Goal: Check status: Check status

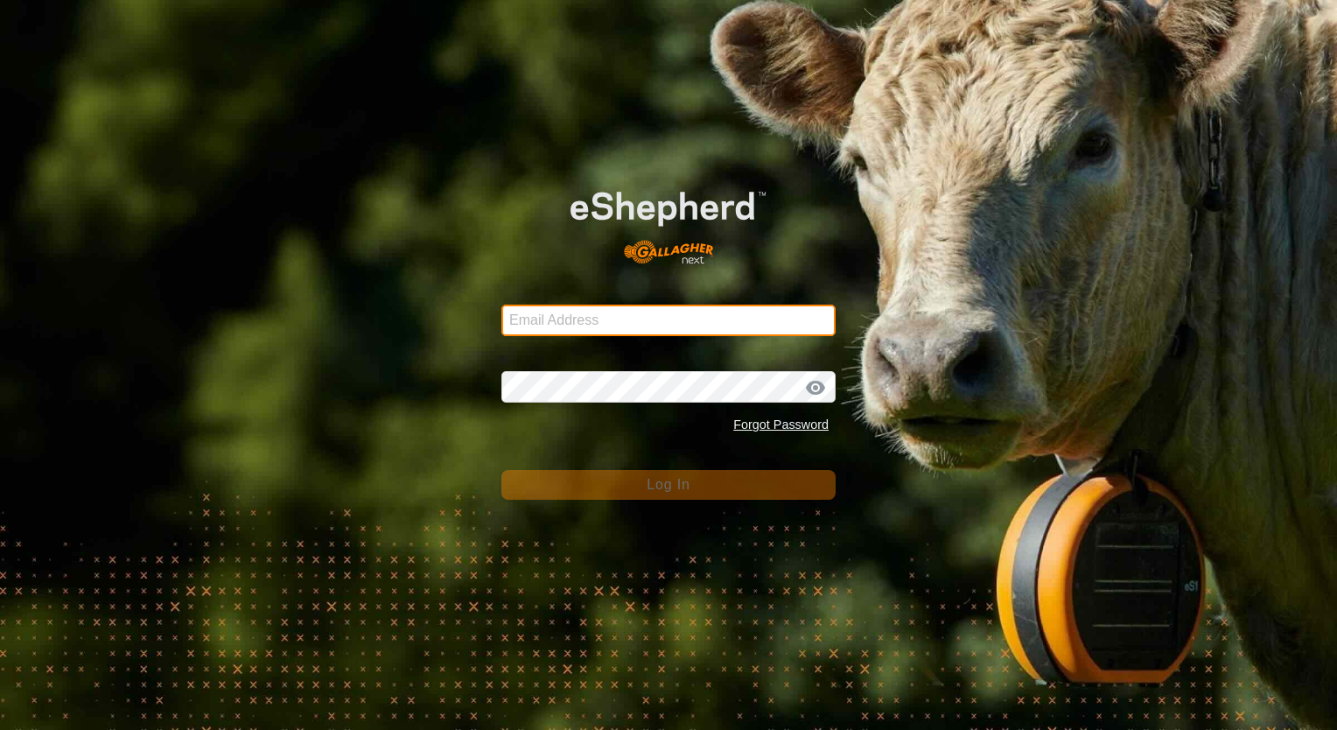
type input "[EMAIL_ADDRESS][DOMAIN_NAME]"
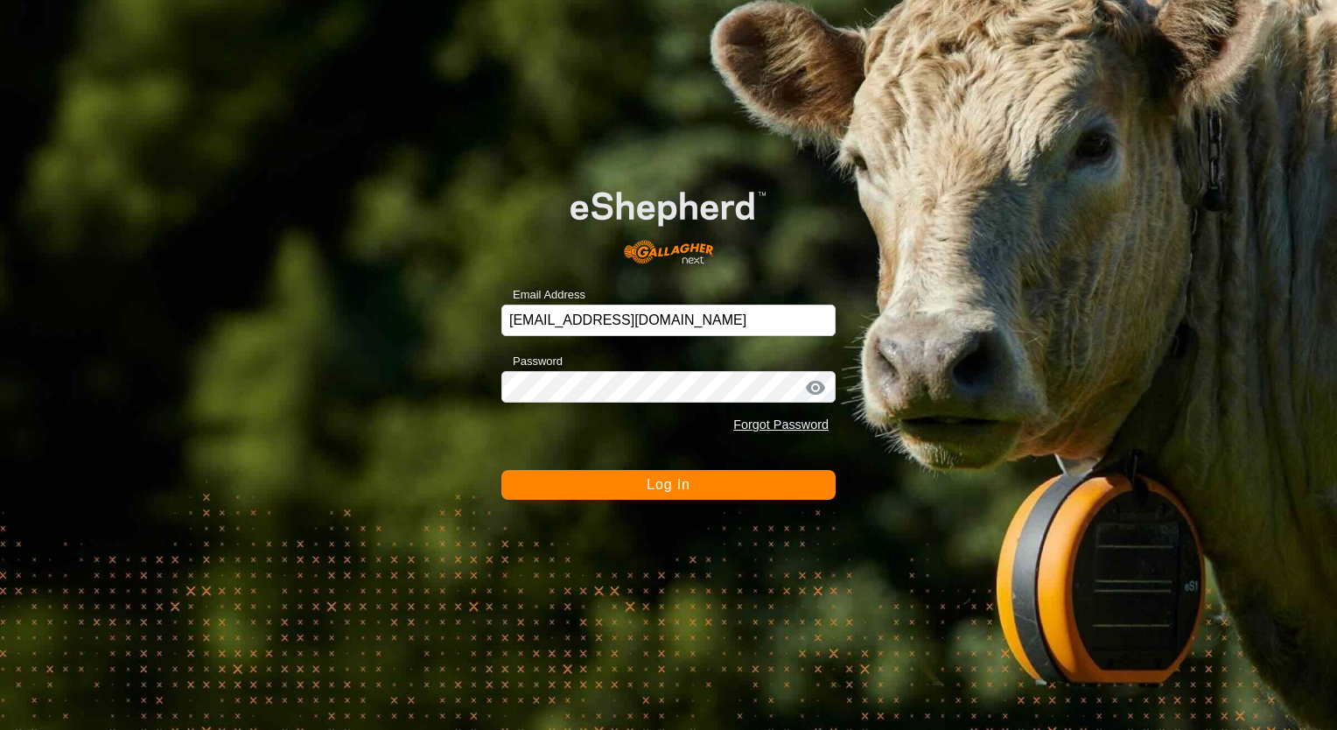
click at [694, 489] on button "Log In" at bounding box center [668, 485] width 334 height 30
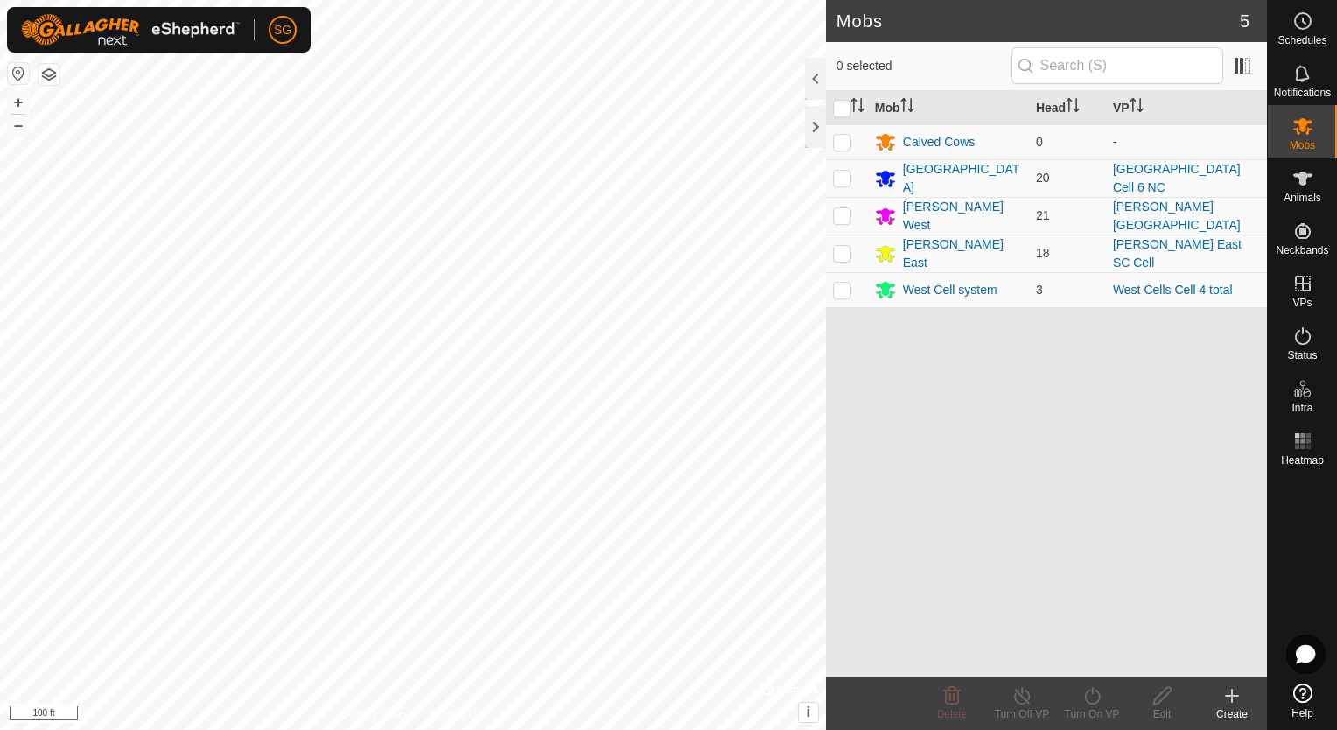
click at [635, 729] on html "SG Schedules Notifications Mobs Animals Neckbands VPs Status Infra Heatmap Help…" at bounding box center [668, 365] width 1337 height 730
click at [1307, 446] on rect at bounding box center [1308, 447] width 4 height 4
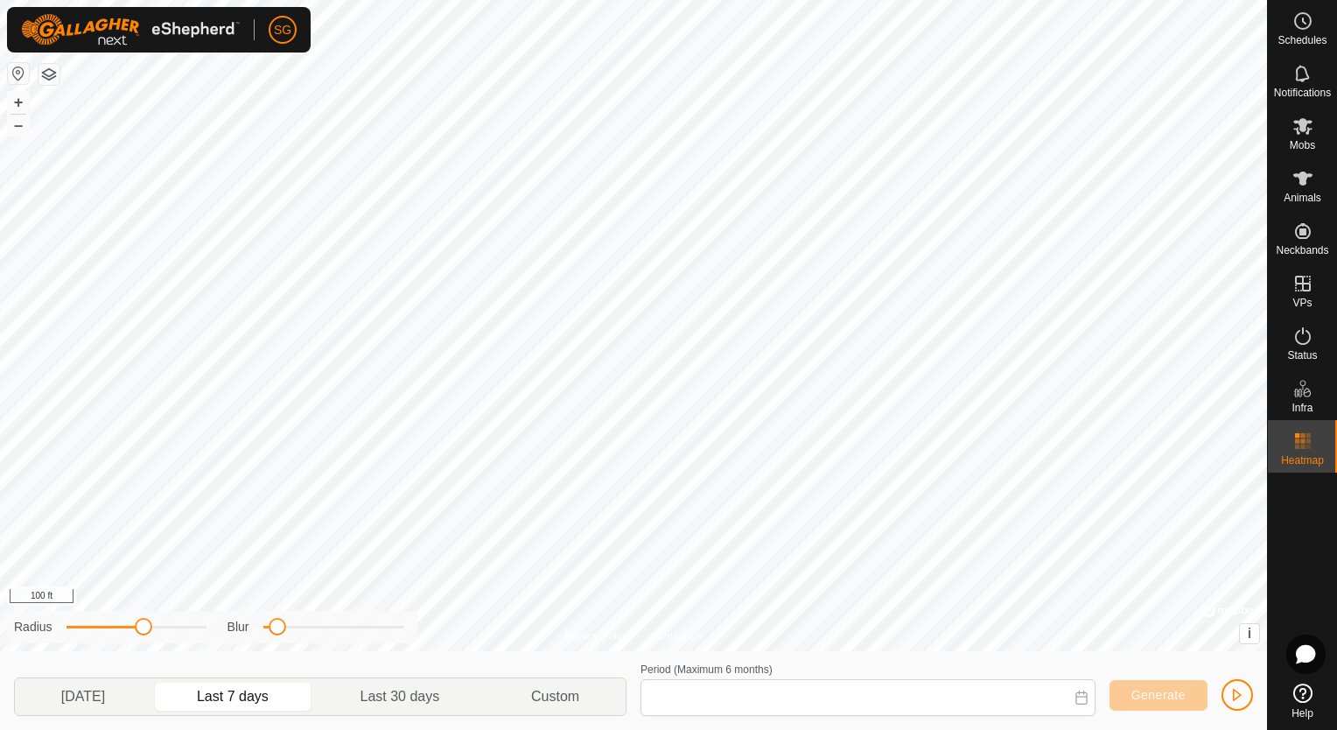
type input "[DATE] - [DATE]"
